Goal: Transaction & Acquisition: Book appointment/travel/reservation

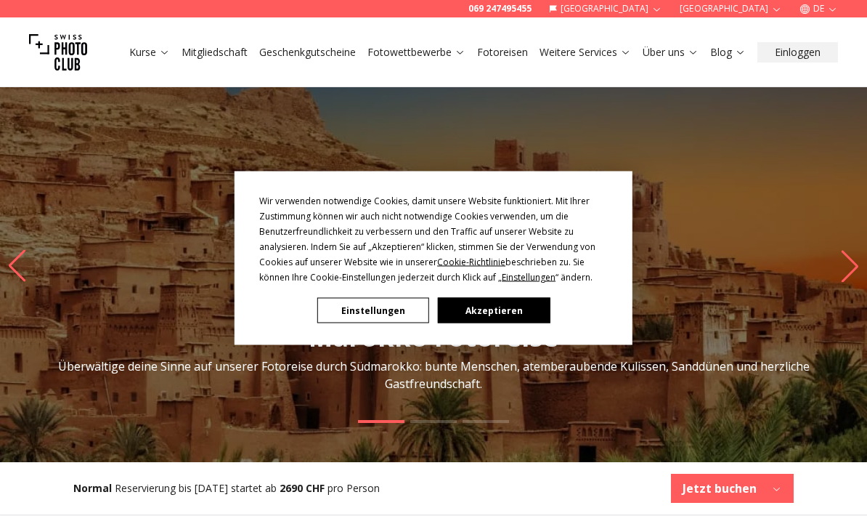
click at [501, 317] on button "Akzeptieren" at bounding box center [494, 310] width 112 height 25
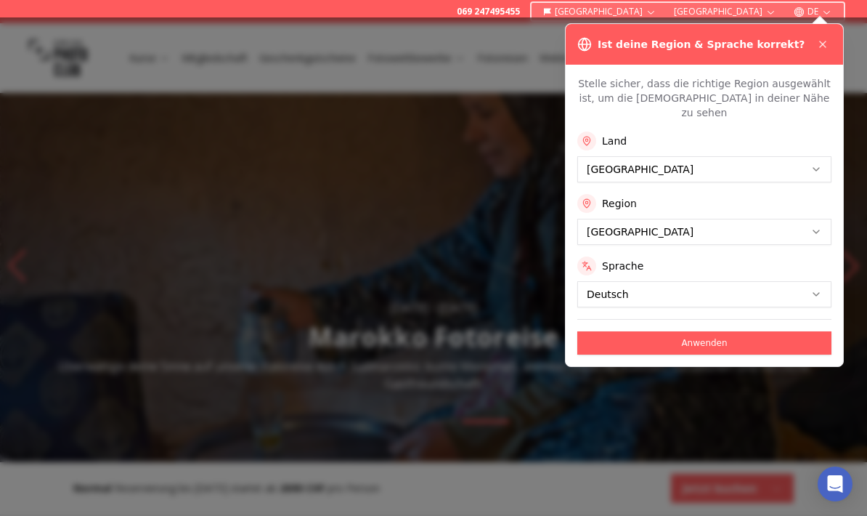
click at [721, 331] on button "Anwenden" at bounding box center [705, 342] width 254 height 23
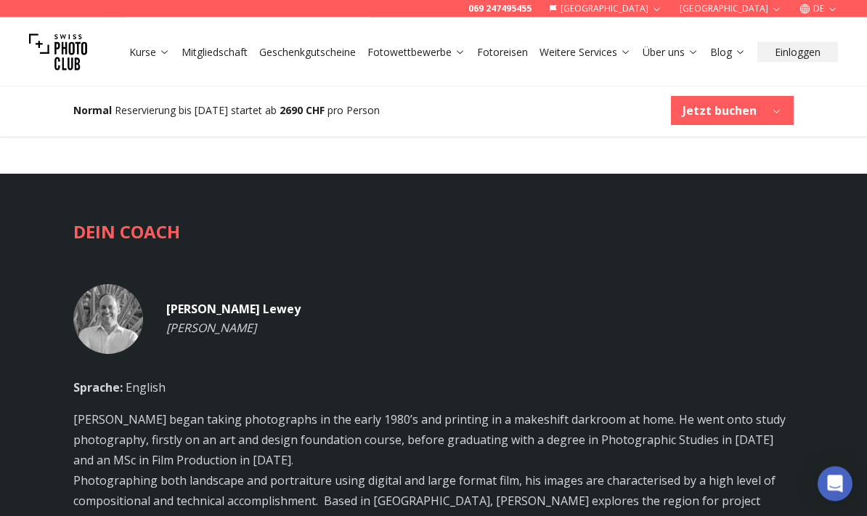
scroll to position [2819, 0]
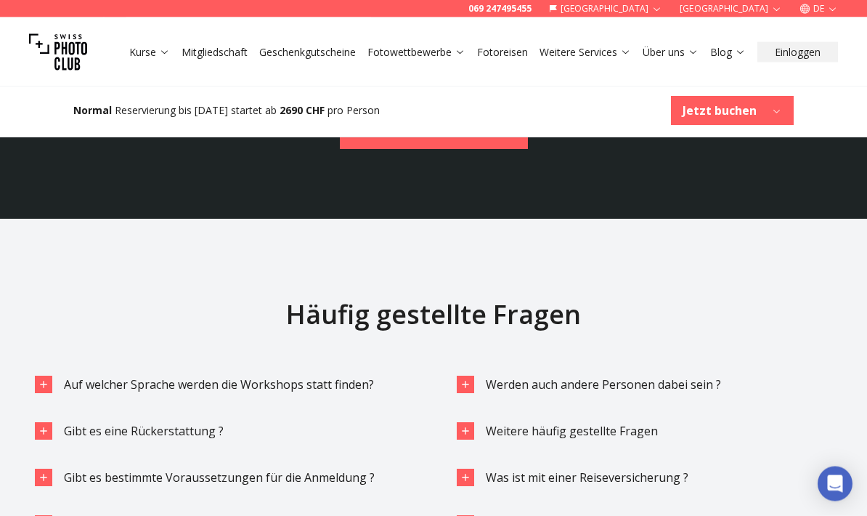
click at [39, 379] on icon "button" at bounding box center [44, 385] width 12 height 12
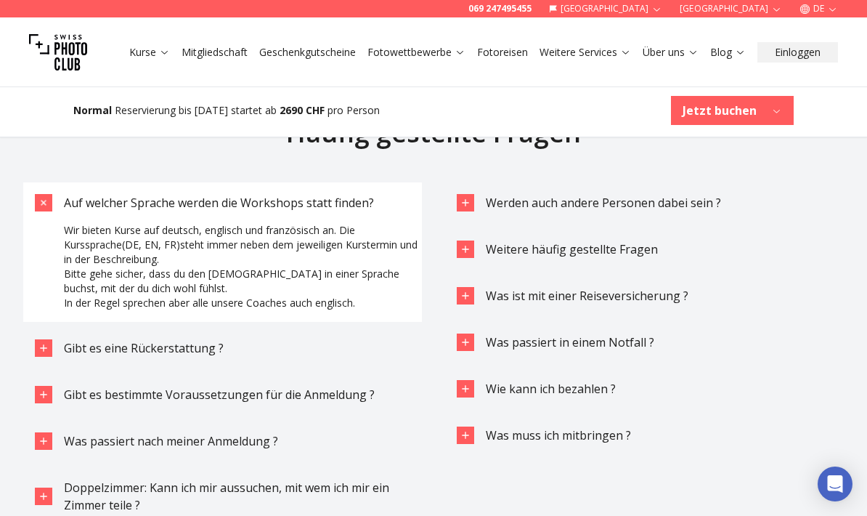
click at [39, 490] on icon "button" at bounding box center [44, 496] width 12 height 12
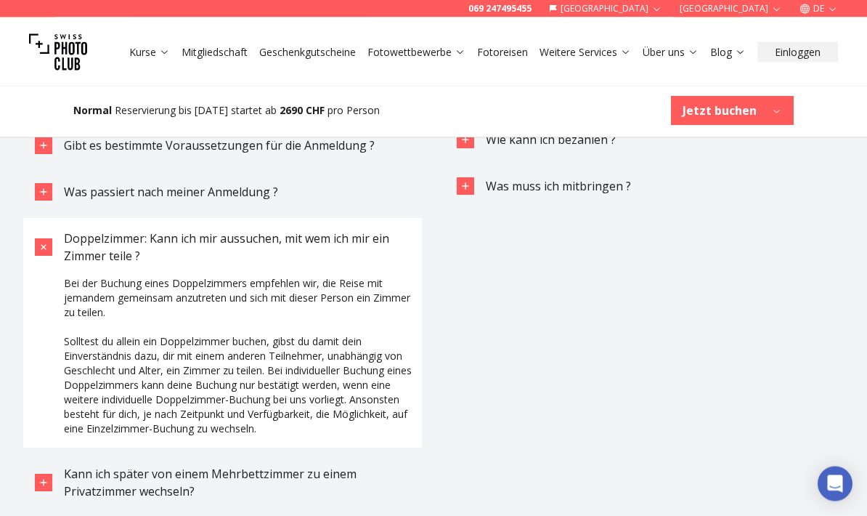
scroll to position [3857, 0]
click at [39, 476] on icon "button" at bounding box center [44, 482] width 12 height 12
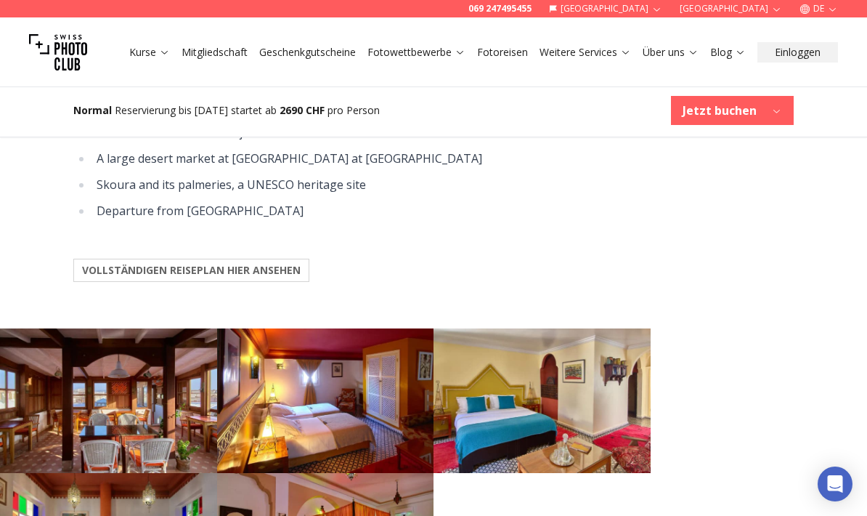
scroll to position [1677, 0]
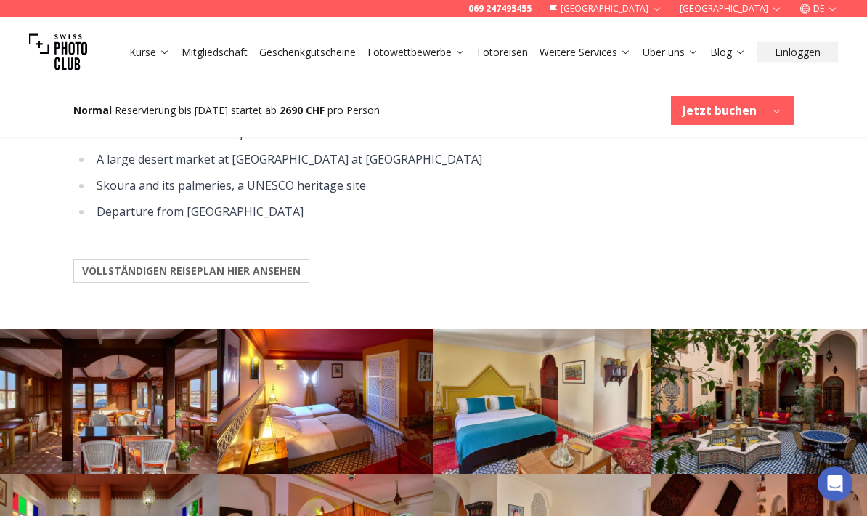
click at [502, 52] on link "Fotoreisen" at bounding box center [502, 52] width 51 height 15
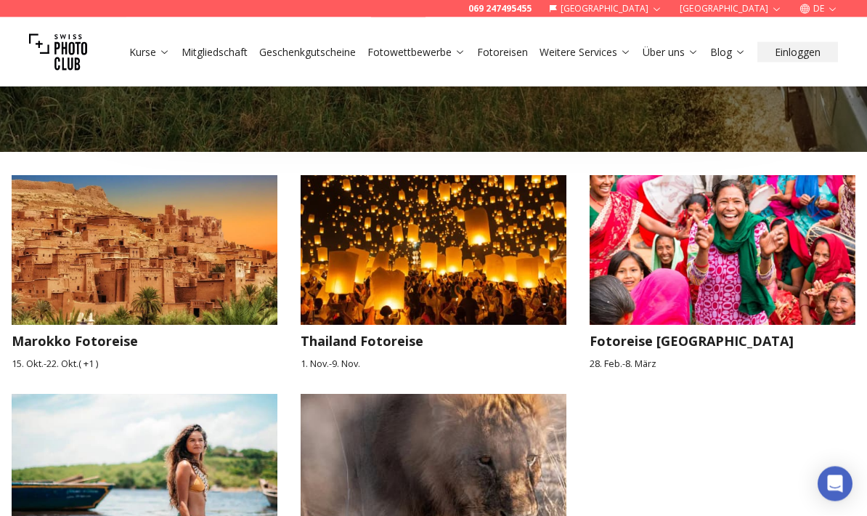
scroll to position [2238, 0]
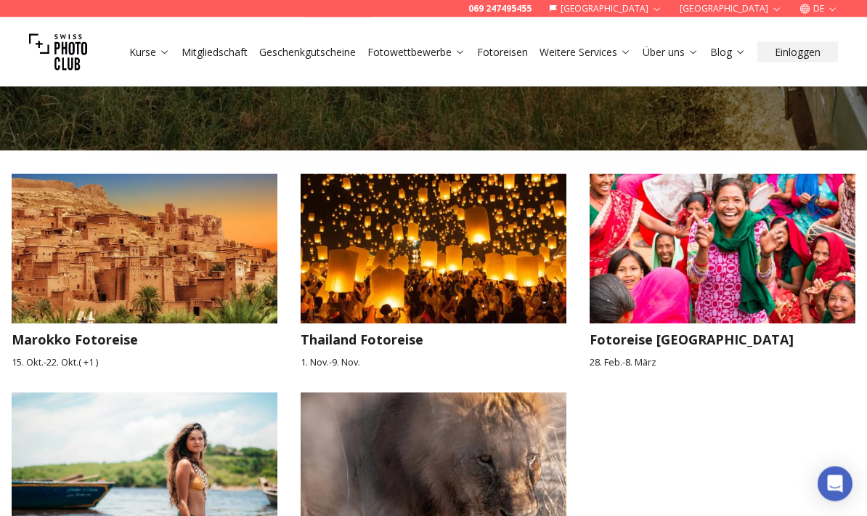
click at [106, 330] on h3 "Marokko Fotoreise" at bounding box center [145, 340] width 266 height 20
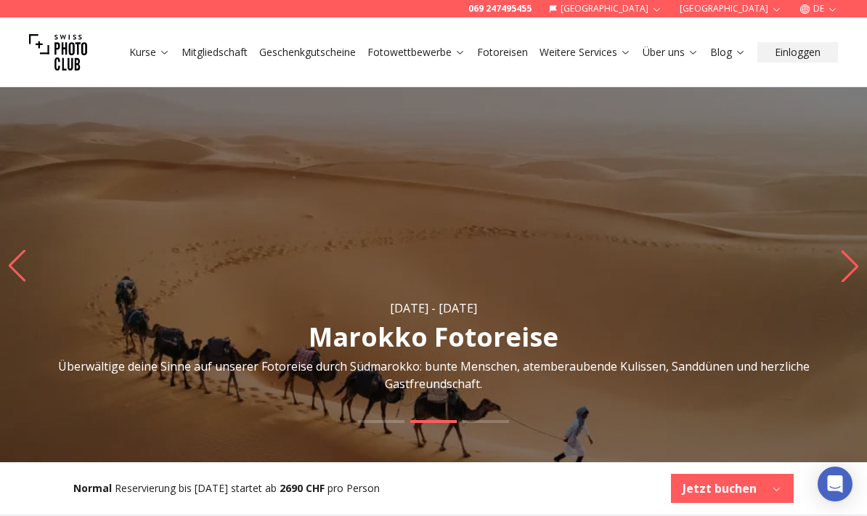
click at [844, 270] on icon "Next slide" at bounding box center [851, 266] width 20 height 32
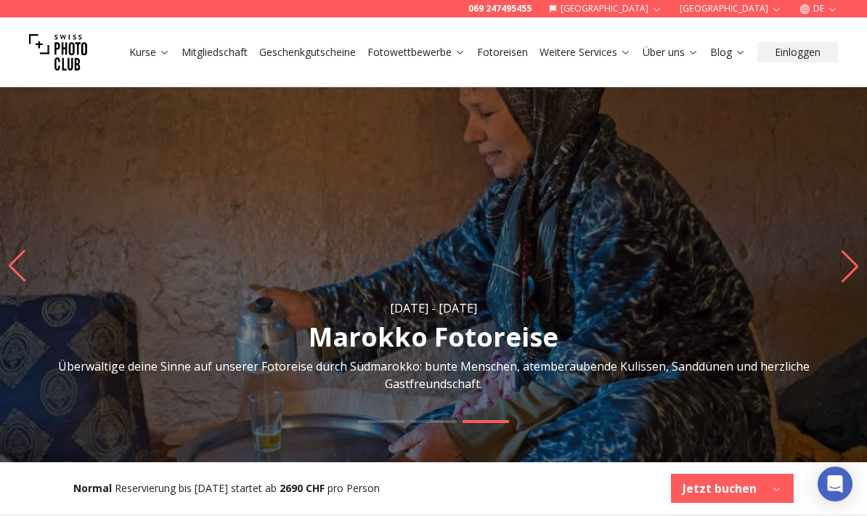
click at [843, 272] on icon "Next slide" at bounding box center [851, 266] width 20 height 32
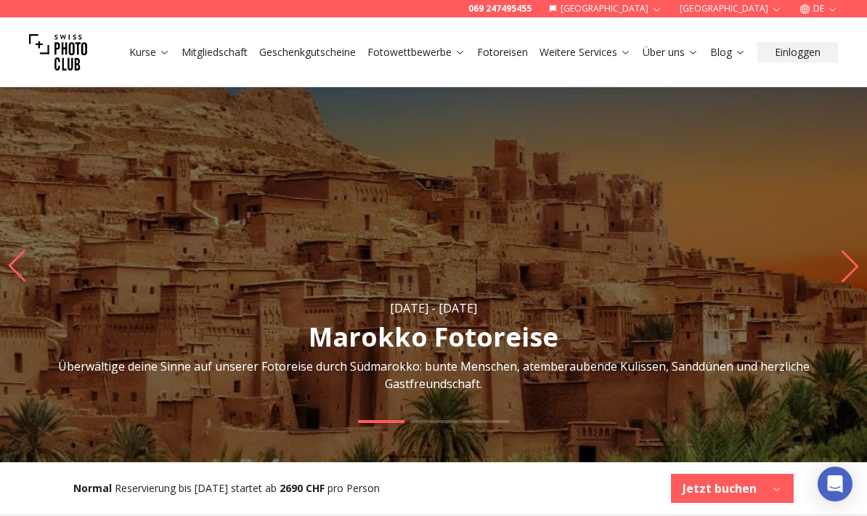
click at [844, 275] on icon "Next slide" at bounding box center [851, 266] width 20 height 32
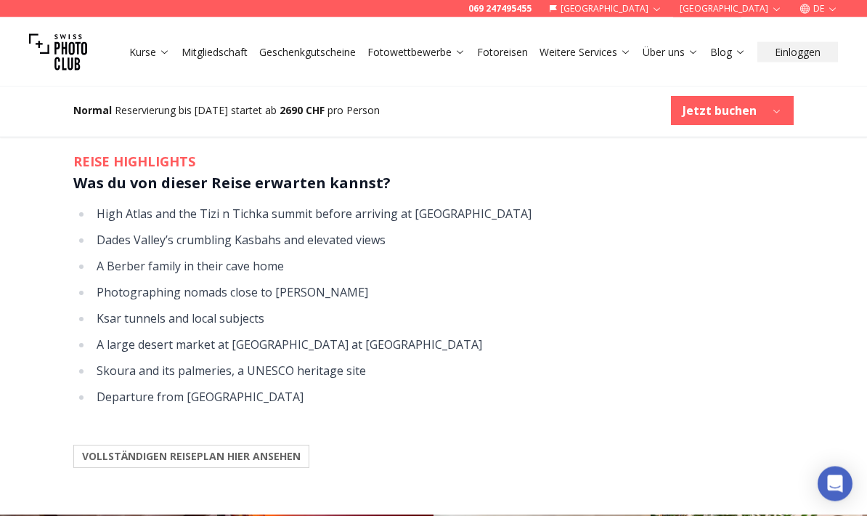
scroll to position [1492, 0]
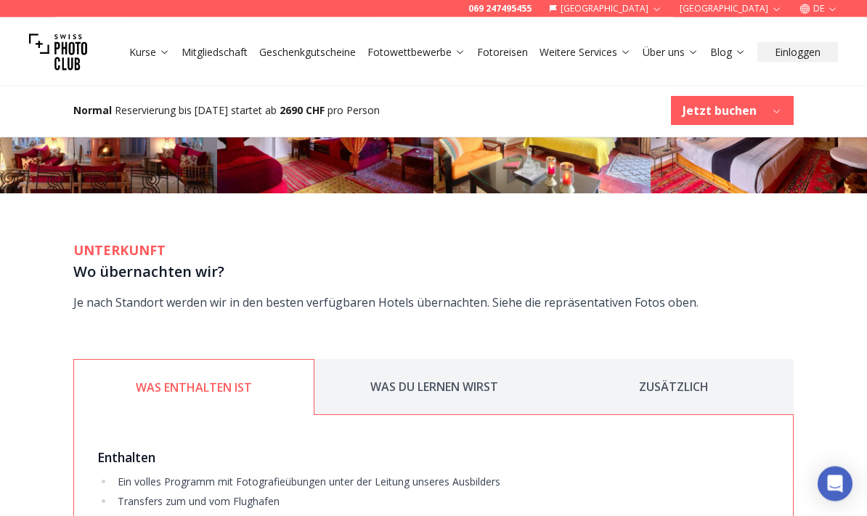
click at [679, 362] on button "ZUSÄTZLICH" at bounding box center [674, 388] width 240 height 56
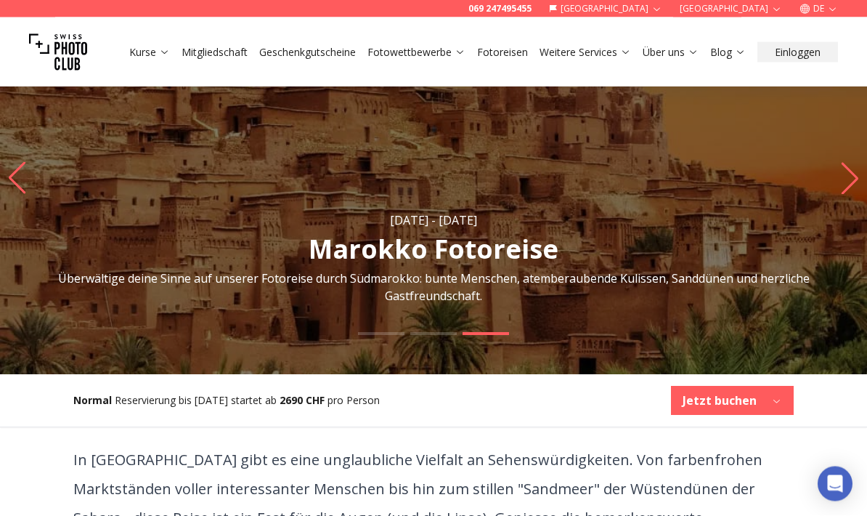
scroll to position [0, 0]
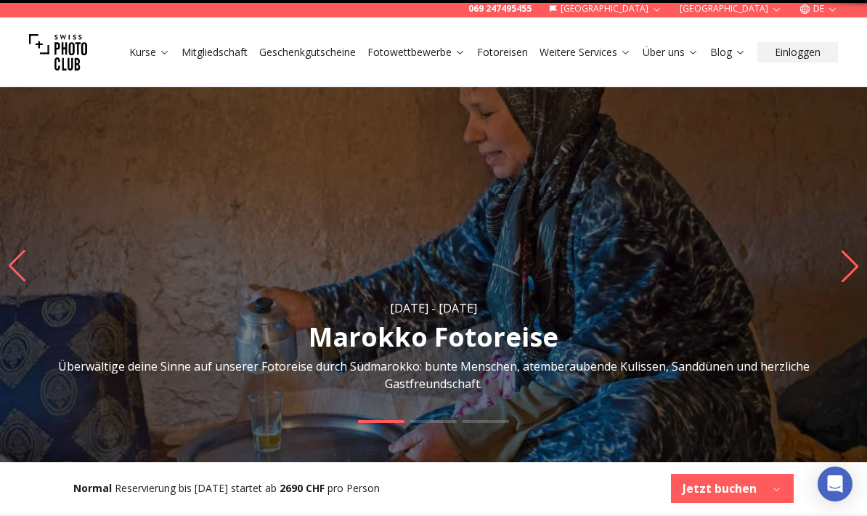
scroll to position [1678, 0]
